Goal: Submit feedback/report problem

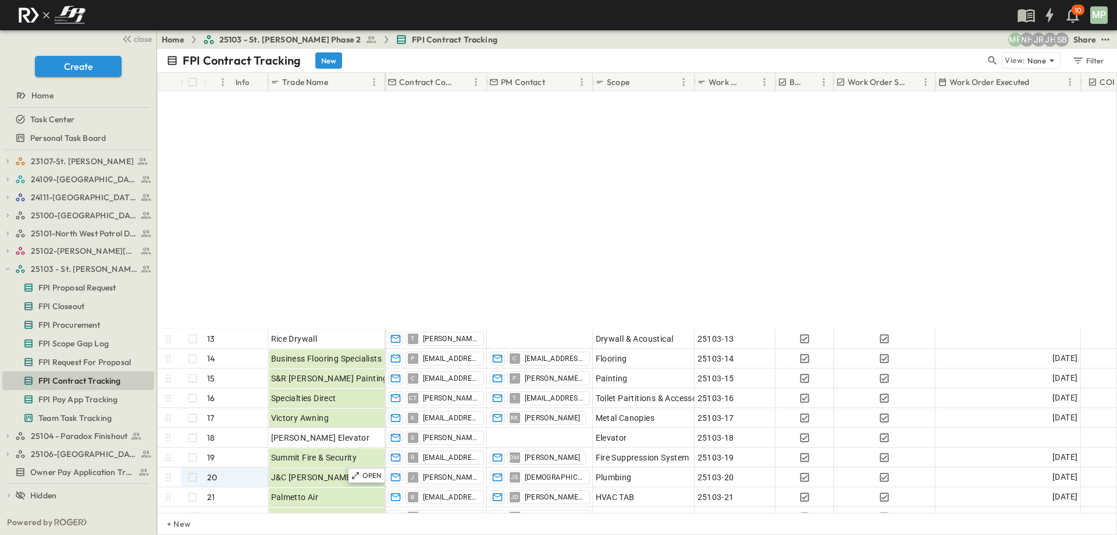
scroll to position [297, 0]
